Goal: Information Seeking & Learning: Learn about a topic

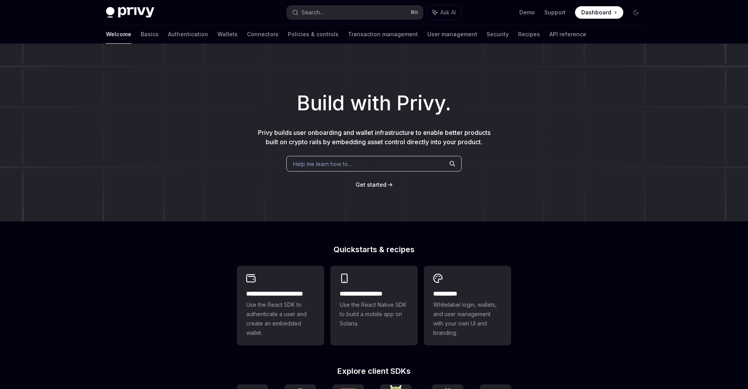
click at [332, 162] on span "Help me learn how to…" at bounding box center [322, 164] width 59 height 8
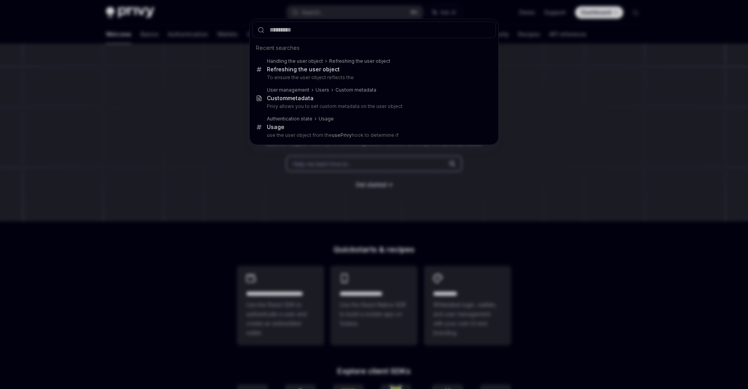
type input "********"
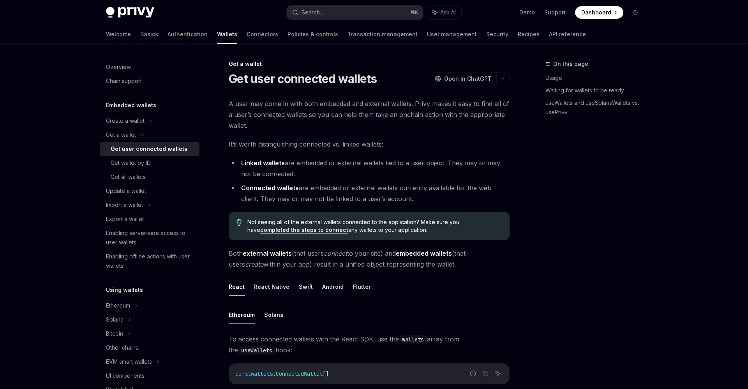
type textarea "*"
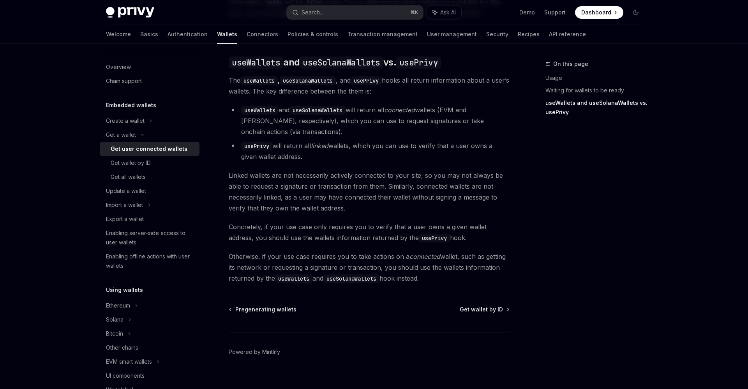
scroll to position [664, 0]
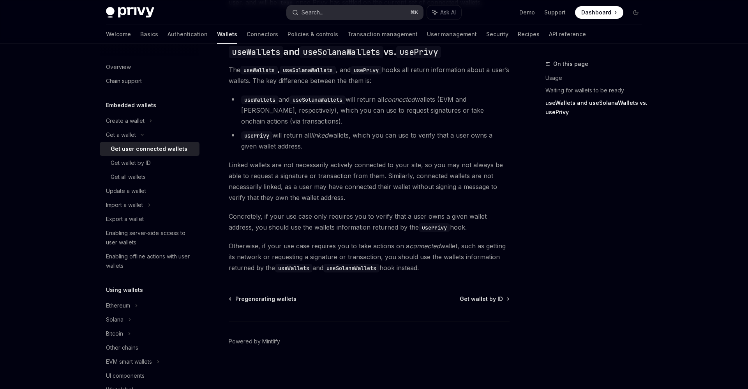
click at [321, 11] on div "Search..." at bounding box center [313, 12] width 22 height 9
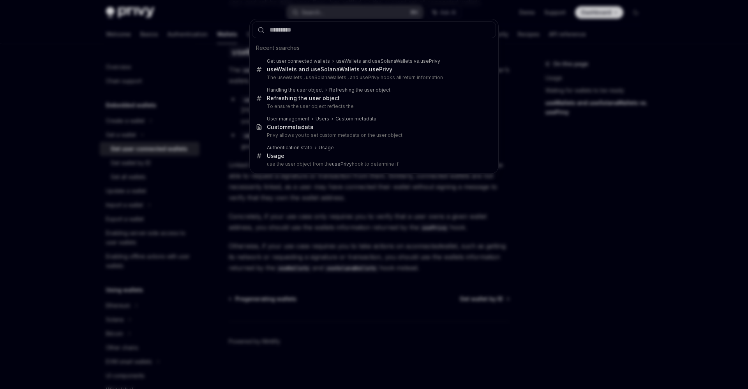
type input "********"
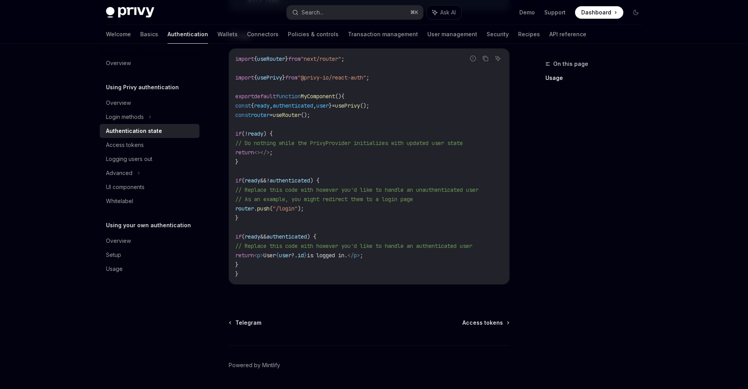
scroll to position [274, 0]
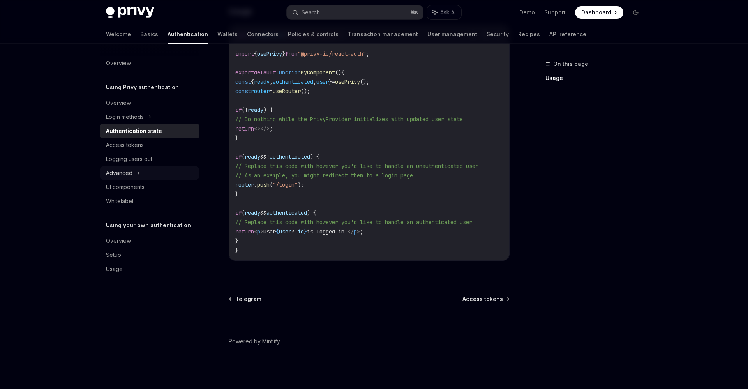
click at [149, 173] on div "Advanced" at bounding box center [150, 173] width 100 height 14
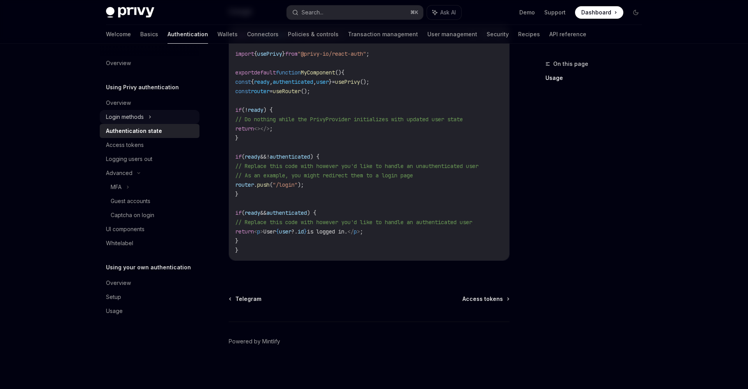
click at [155, 115] on div "Login methods" at bounding box center [150, 117] width 100 height 14
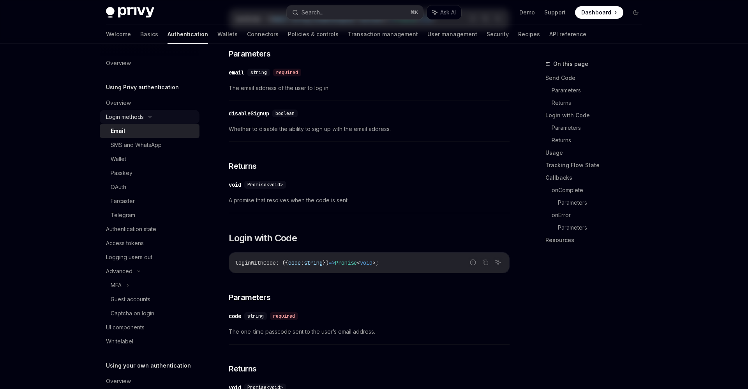
type textarea "*"
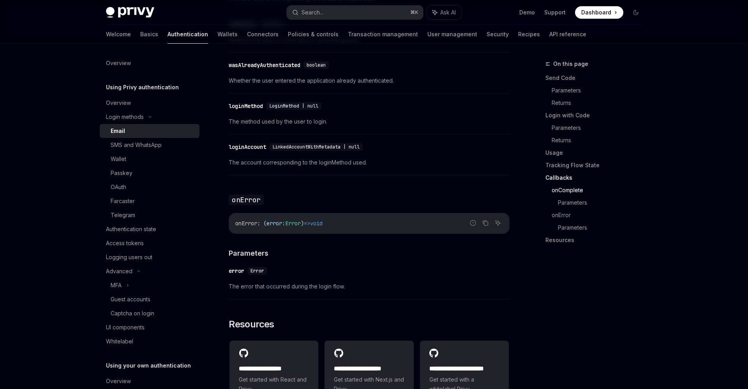
scroll to position [1507, 0]
